Goal: Navigation & Orientation: Understand site structure

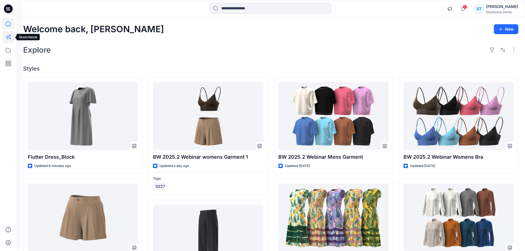
click at [13, 38] on icon at bounding box center [8, 37] width 12 height 12
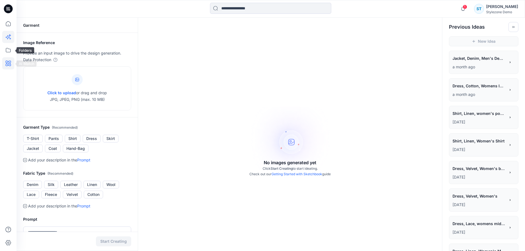
click at [9, 62] on icon at bounding box center [8, 63] width 12 height 12
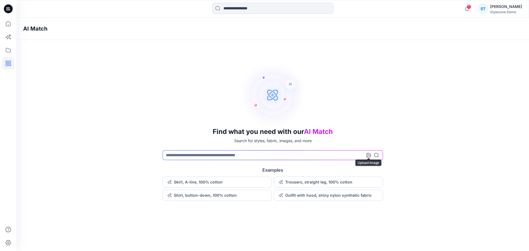
click at [369, 156] on icon at bounding box center [369, 155] width 4 height 4
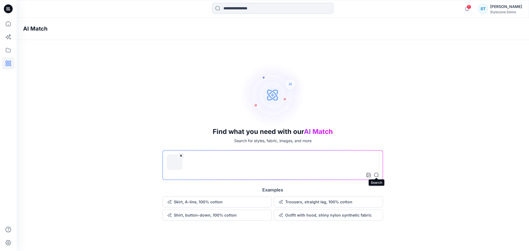
click at [377, 175] on icon at bounding box center [376, 175] width 4 height 4
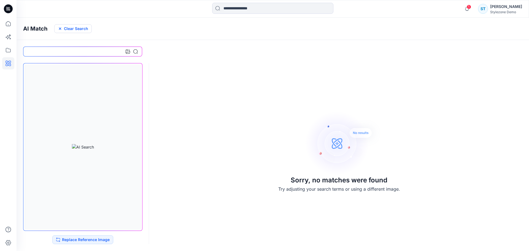
click at [70, 29] on button "Clear Search" at bounding box center [72, 28] width 37 height 9
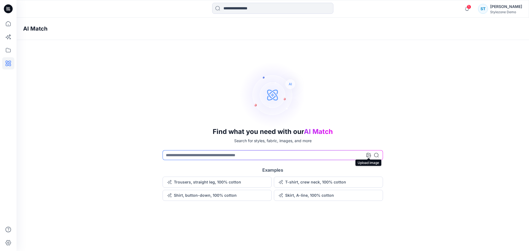
click at [369, 154] on icon at bounding box center [369, 155] width 4 height 4
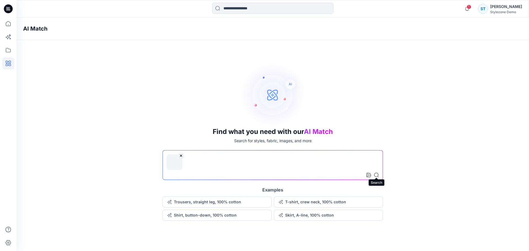
click at [378, 175] on icon at bounding box center [376, 175] width 4 height 4
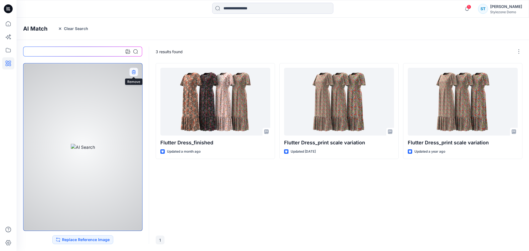
click at [132, 72] on icon "button" at bounding box center [133, 72] width 4 height 4
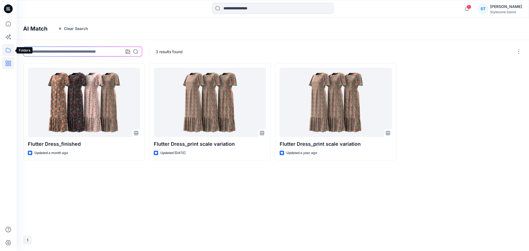
click at [12, 49] on icon at bounding box center [8, 50] width 12 height 12
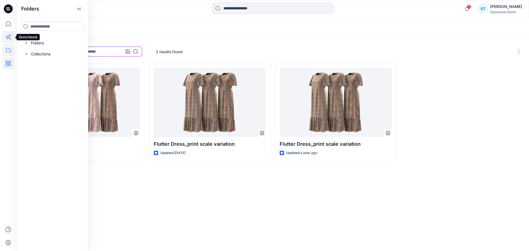
click at [8, 38] on icon at bounding box center [8, 37] width 12 height 12
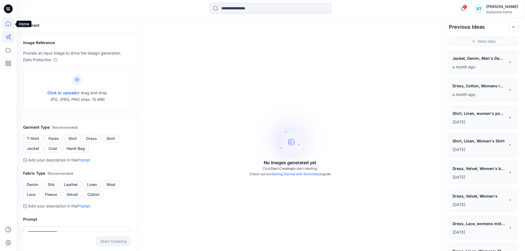
click at [6, 28] on icon at bounding box center [8, 24] width 12 height 12
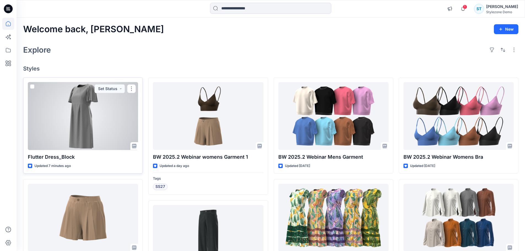
click at [74, 115] on div at bounding box center [83, 116] width 110 height 68
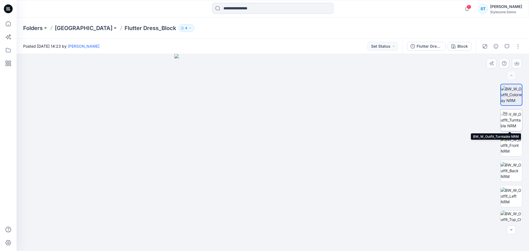
click at [512, 117] on img at bounding box center [512, 119] width 22 height 17
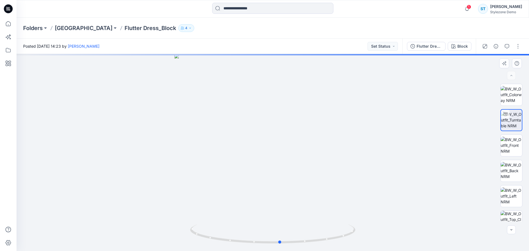
drag, startPoint x: 312, startPoint y: 170, endPoint x: 319, endPoint y: 178, distance: 11.1
click at [319, 178] on div at bounding box center [273, 152] width 513 height 197
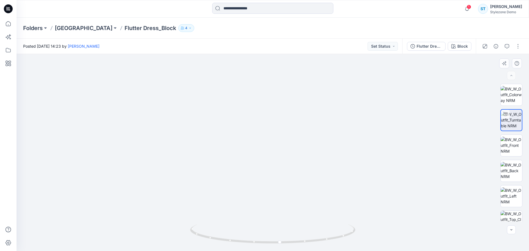
drag, startPoint x: 310, startPoint y: 186, endPoint x: 288, endPoint y: 188, distance: 21.4
click at [288, 188] on img at bounding box center [273, 129] width 303 height 243
drag, startPoint x: 321, startPoint y: 195, endPoint x: 288, endPoint y: 200, distance: 33.7
click at [288, 200] on img at bounding box center [273, 131] width 303 height 239
drag, startPoint x: 280, startPoint y: 242, endPoint x: 268, endPoint y: 232, distance: 14.9
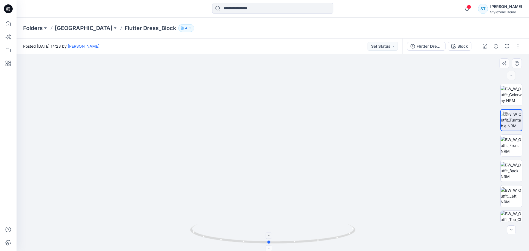
click at [268, 232] on icon at bounding box center [273, 234] width 167 height 21
click at [9, 64] on icon at bounding box center [8, 63] width 12 height 12
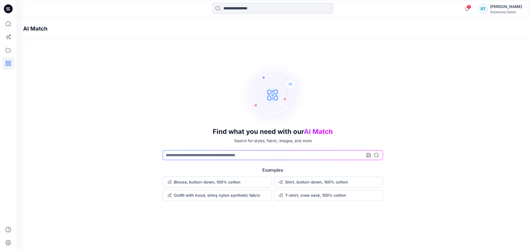
click at [119, 210] on div "AI Match Find what you need with our AI Match Search for styles, fabric, images…" at bounding box center [273, 134] width 513 height 233
click at [7, 51] on icon at bounding box center [8, 50] width 12 height 12
click at [39, 41] on div at bounding box center [52, 42] width 63 height 11
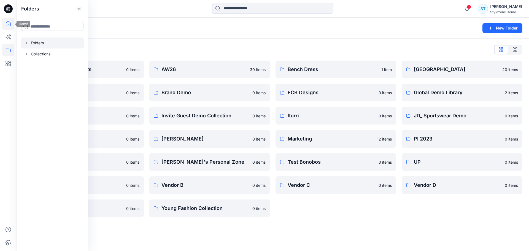
click at [8, 29] on icon at bounding box center [8, 24] width 12 height 12
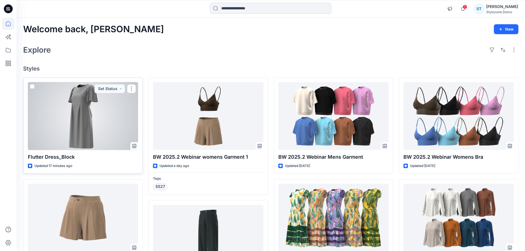
click at [85, 113] on div at bounding box center [83, 116] width 110 height 68
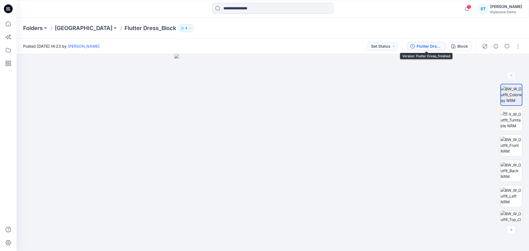
click at [427, 50] on button "Flutter Dress_finished" at bounding box center [426, 46] width 39 height 9
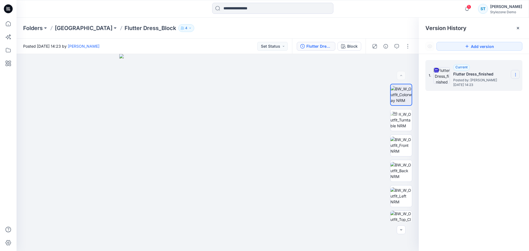
click at [517, 74] on icon at bounding box center [516, 74] width 4 height 4
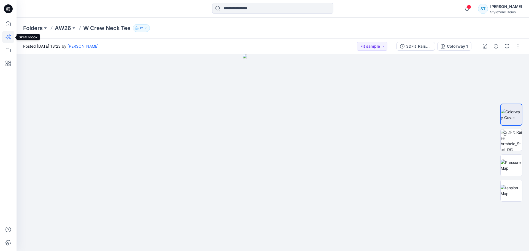
click at [8, 37] on icon at bounding box center [8, 37] width 12 height 12
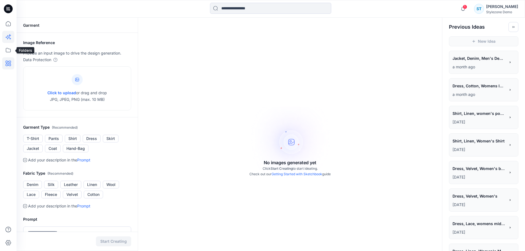
click at [10, 61] on icon at bounding box center [9, 64] width 6 height 6
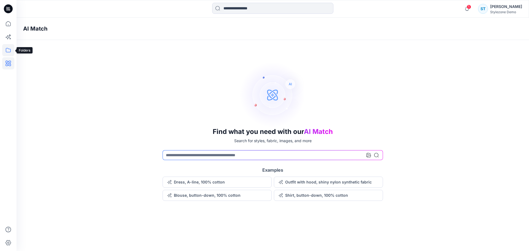
click at [6, 49] on icon at bounding box center [8, 50] width 12 height 12
click at [27, 42] on icon "button" at bounding box center [26, 43] width 4 height 4
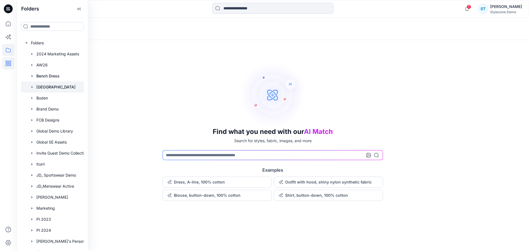
drag, startPoint x: 35, startPoint y: 88, endPoint x: 39, endPoint y: 88, distance: 3.9
click at [35, 88] on div at bounding box center [59, 87] width 77 height 11
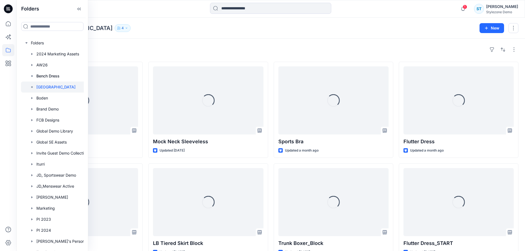
click at [210, 46] on div "Styles" at bounding box center [270, 49] width 495 height 9
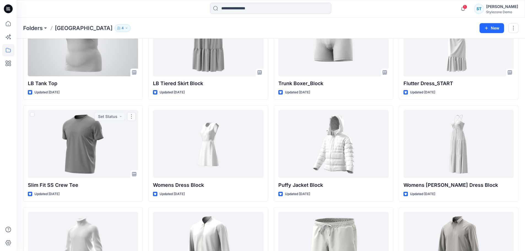
scroll to position [66, 0]
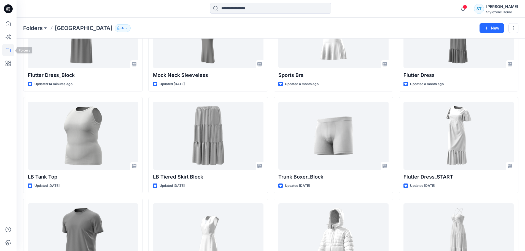
click at [9, 50] on icon at bounding box center [8, 50] width 12 height 12
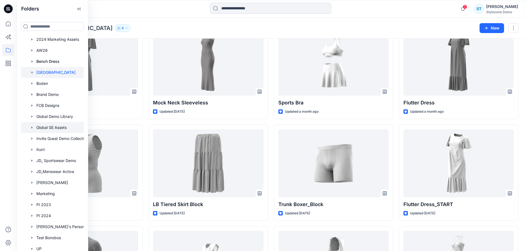
scroll to position [0, 0]
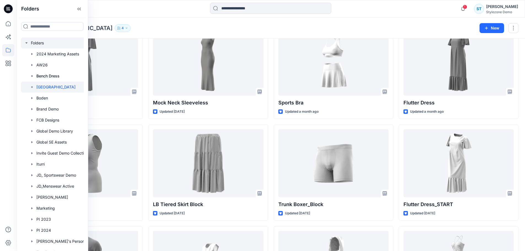
click at [26, 44] on icon "button" at bounding box center [26, 43] width 4 height 4
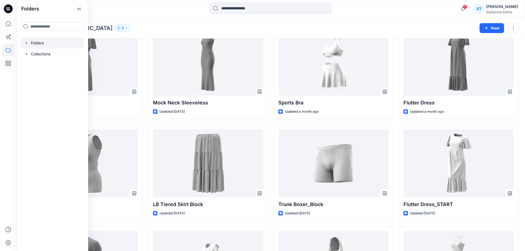
click at [29, 44] on div at bounding box center [52, 42] width 63 height 11
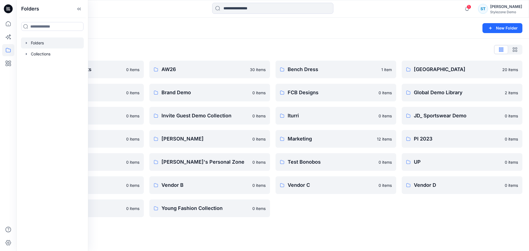
click at [214, 25] on div "Folders" at bounding box center [251, 28] width 456 height 8
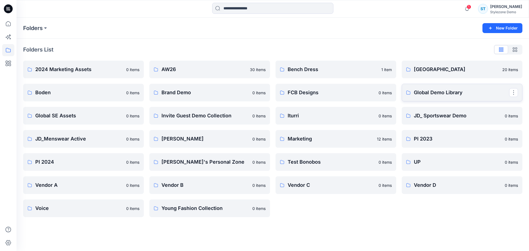
click at [430, 88] on link "Global Demo Library" at bounding box center [462, 93] width 121 height 18
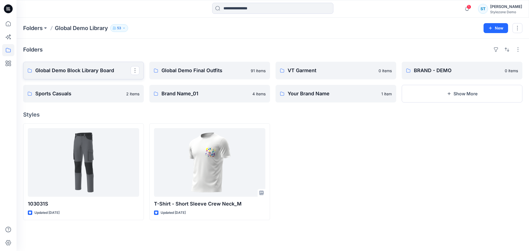
click at [96, 71] on p "Global Demo Block Library Board" at bounding box center [82, 71] width 95 height 8
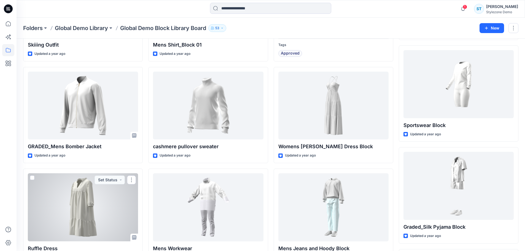
scroll to position [624, 0]
